Goal: Task Accomplishment & Management: Use online tool/utility

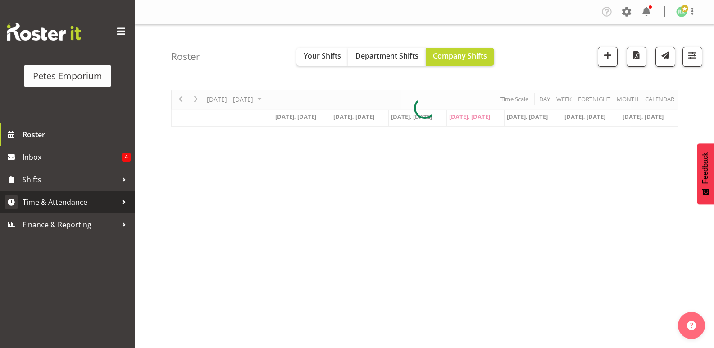
click at [77, 205] on span "Time & Attendance" at bounding box center [70, 203] width 95 height 14
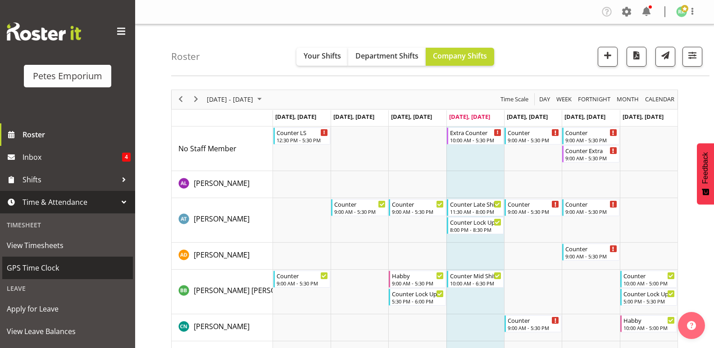
click at [46, 271] on span "GPS Time Clock" at bounding box center [68, 268] width 122 height 14
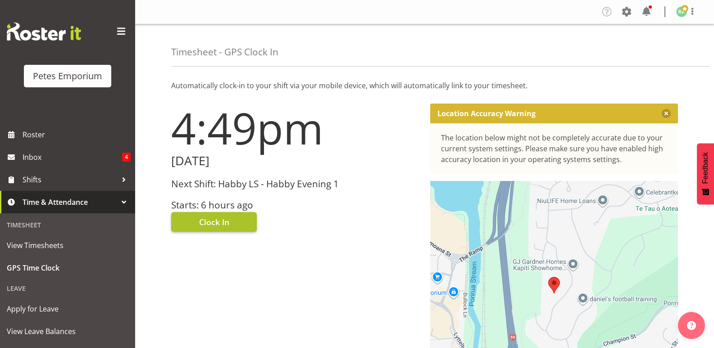
click at [224, 221] on span "Clock In" at bounding box center [214, 222] width 30 height 12
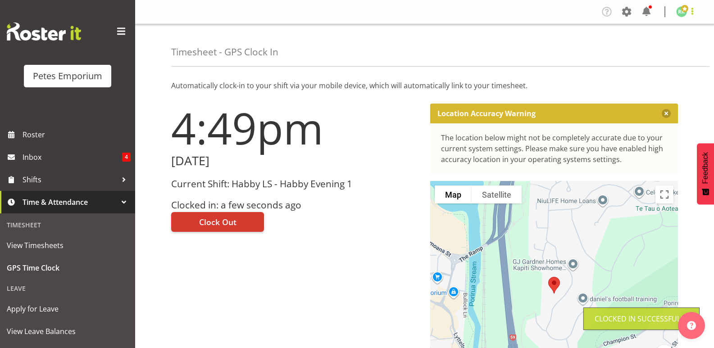
click at [688, 9] on span at bounding box center [692, 11] width 11 height 11
click at [654, 54] on link "Log Out" at bounding box center [654, 47] width 86 height 16
